Goal: Transaction & Acquisition: Subscribe to service/newsletter

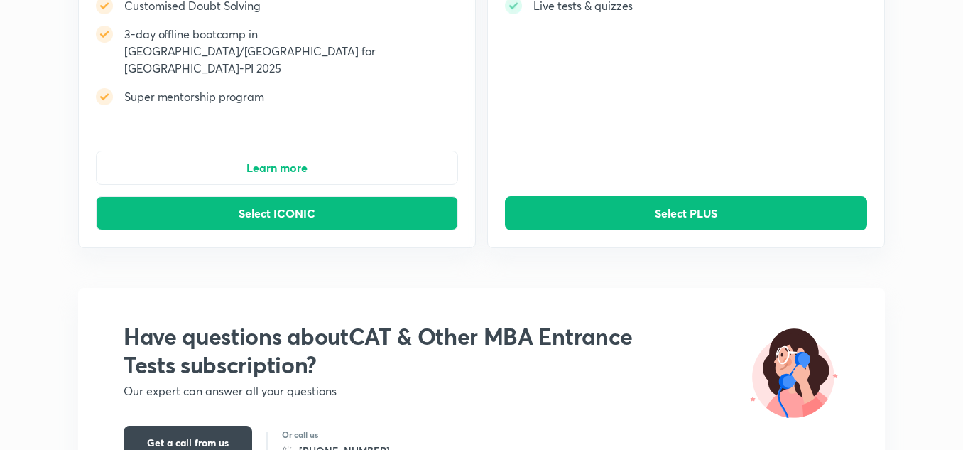
scroll to position [315, 0]
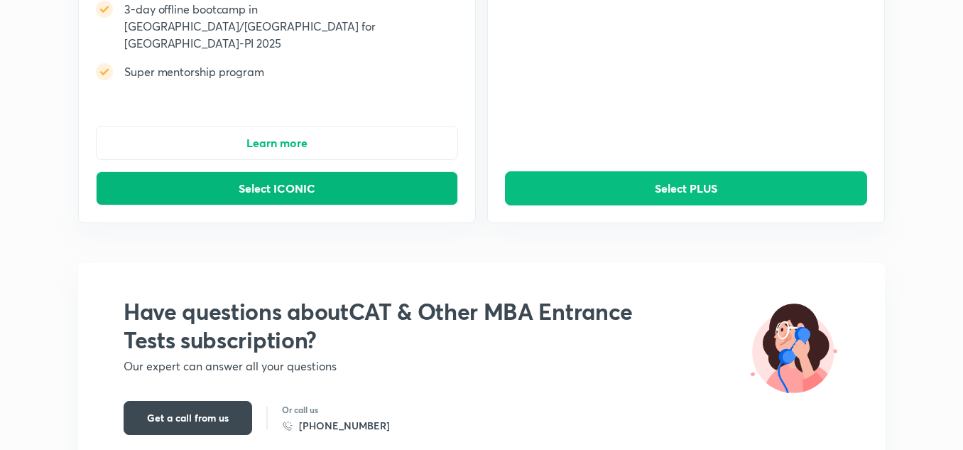
click at [231, 171] on button "Select ICONIC" at bounding box center [277, 188] width 362 height 34
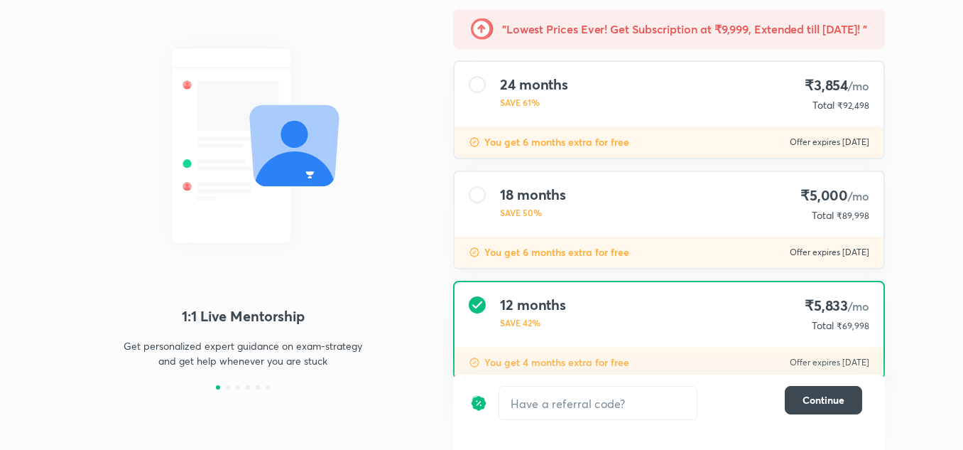
scroll to position [124, 0]
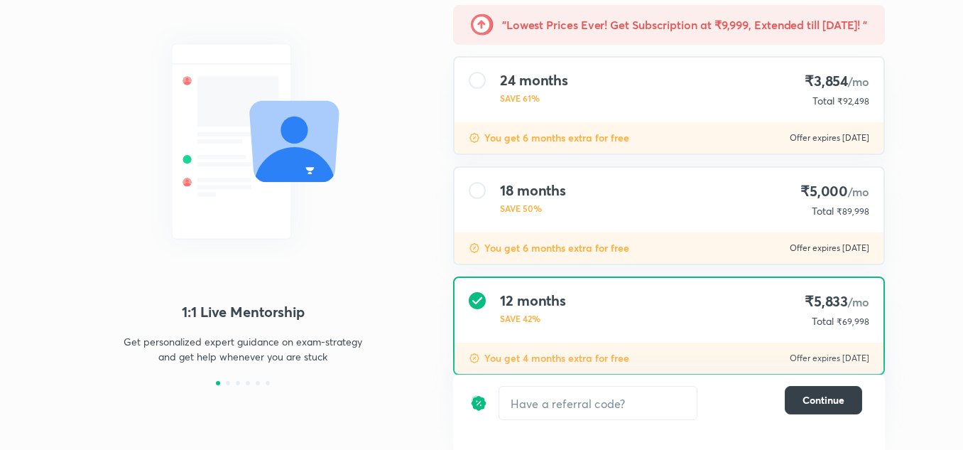
click at [811, 403] on span "Continue" at bounding box center [824, 400] width 42 height 14
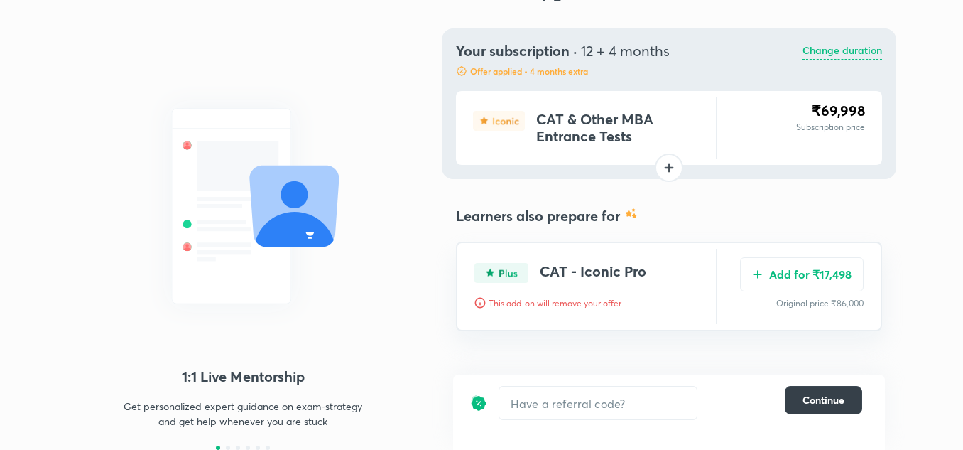
scroll to position [0, 0]
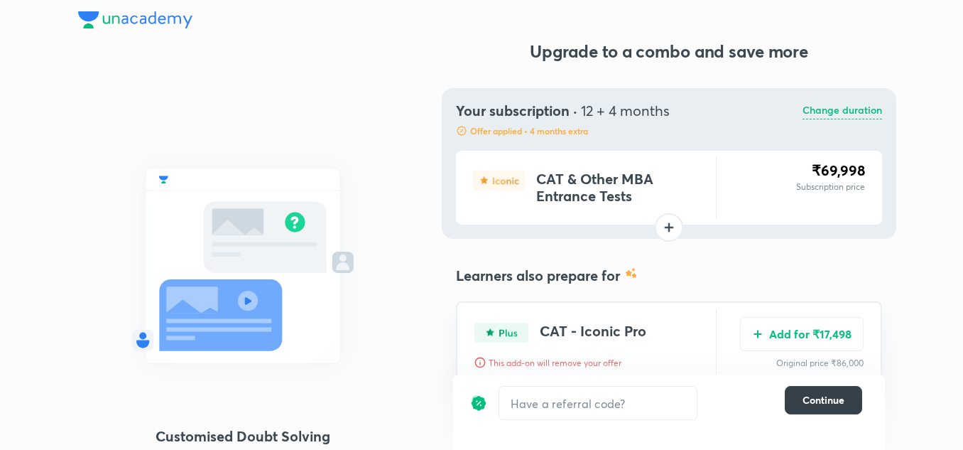
click at [813, 401] on span "Continue" at bounding box center [824, 400] width 42 height 14
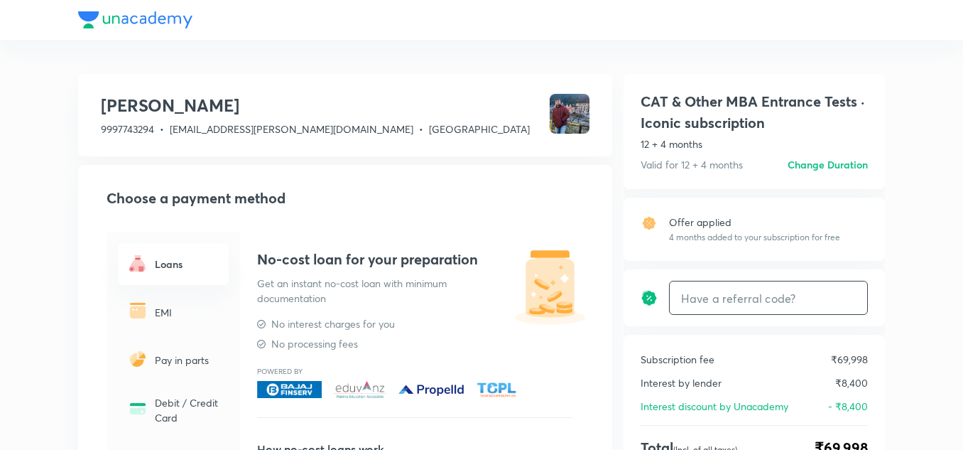
click at [709, 297] on input "text" at bounding box center [769, 297] width 198 height 33
paste input "CATDZO6YBT"
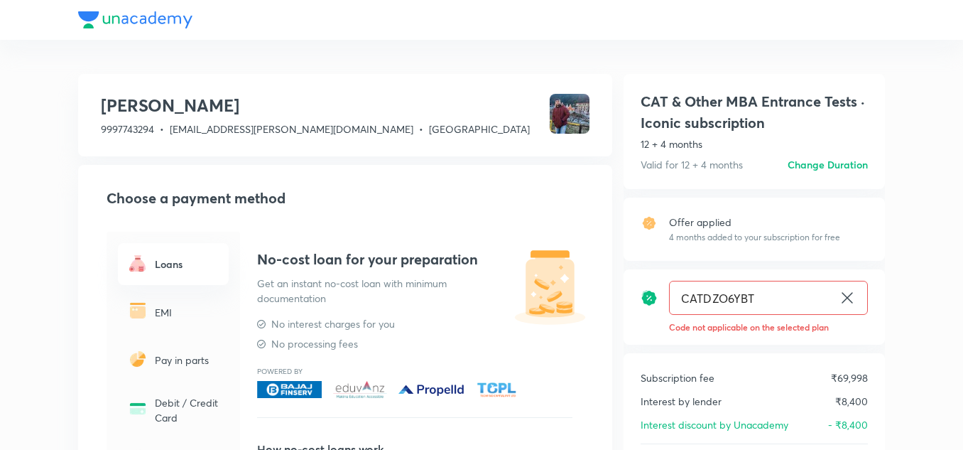
type input "CATDZO6YBT"
